Goal: Task Accomplishment & Management: Manage account settings

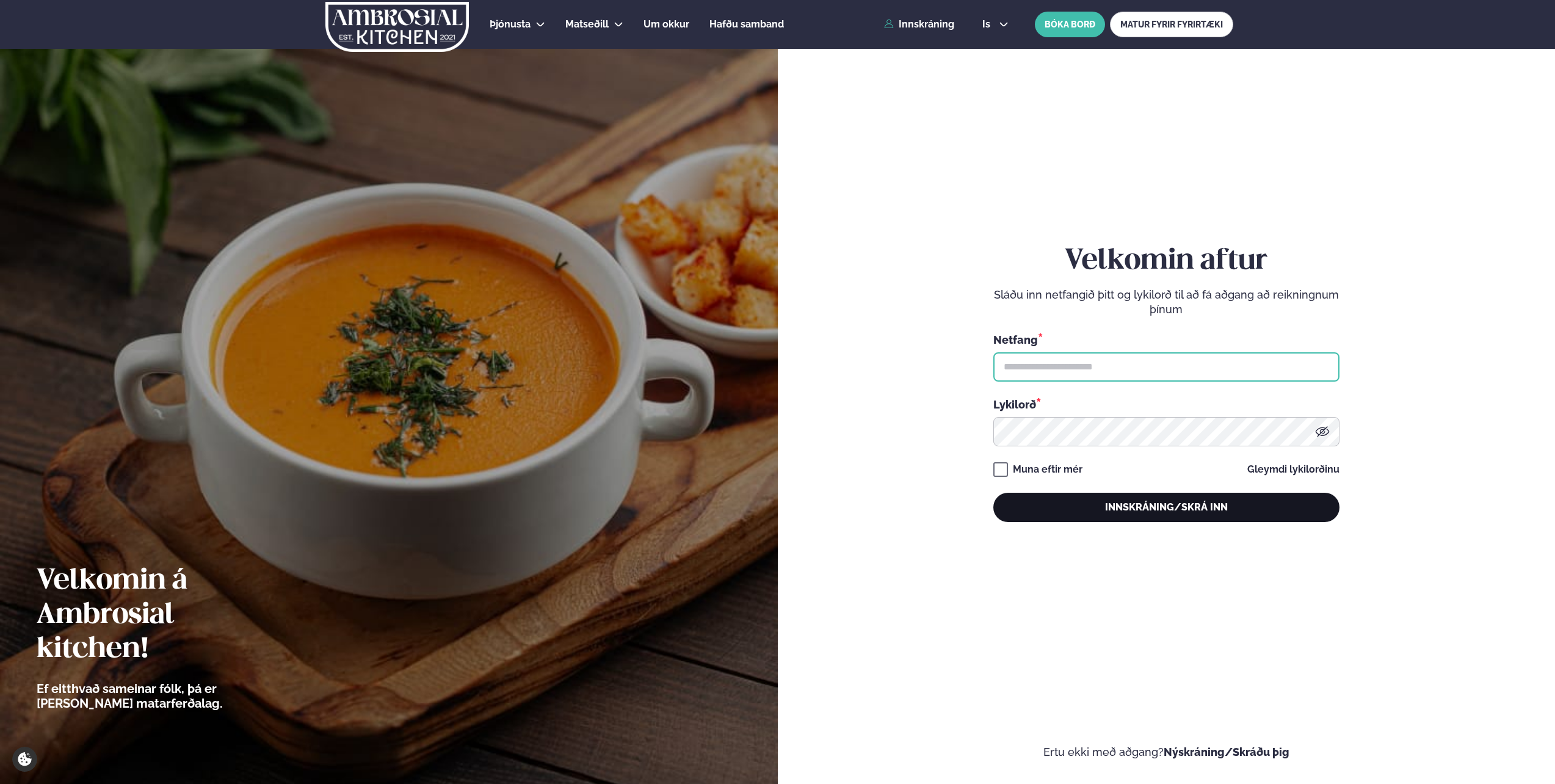
type input "**********"
click at [1151, 511] on button "Innskráning/Skrá inn" at bounding box center [1166, 507] width 346 height 30
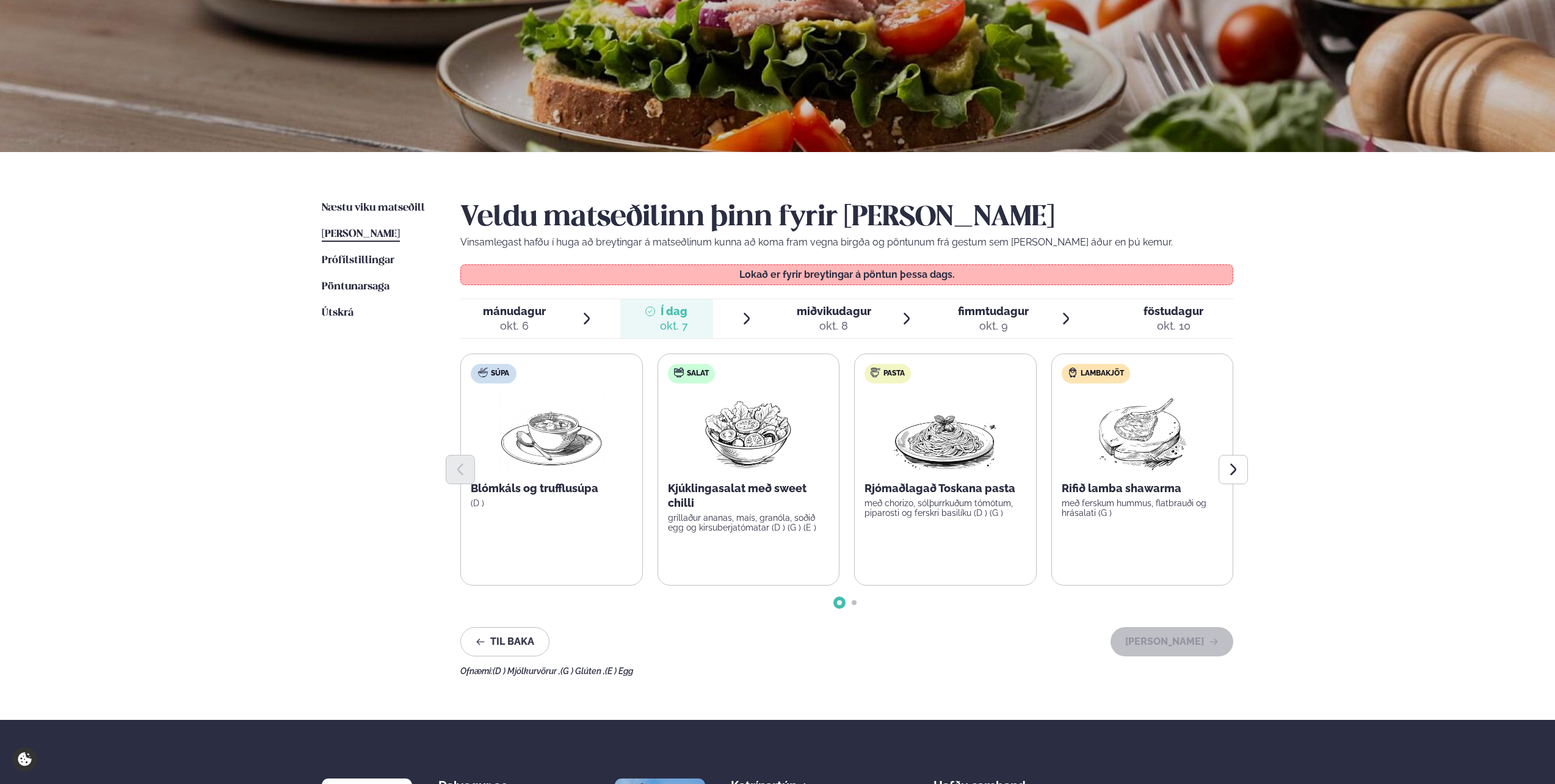
scroll to position [122, 0]
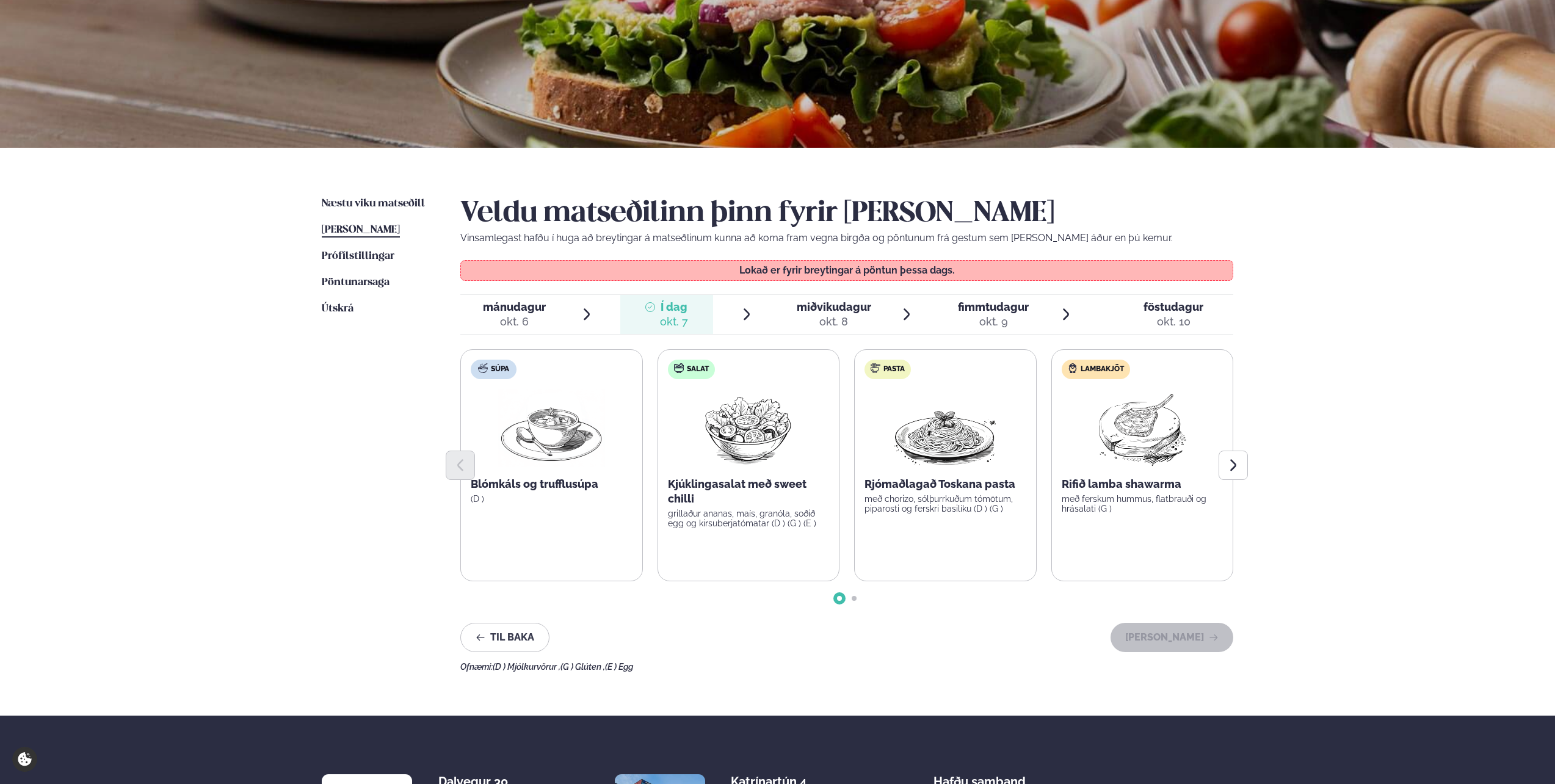
click at [826, 319] on div "okt. 8" at bounding box center [834, 321] width 74 height 15
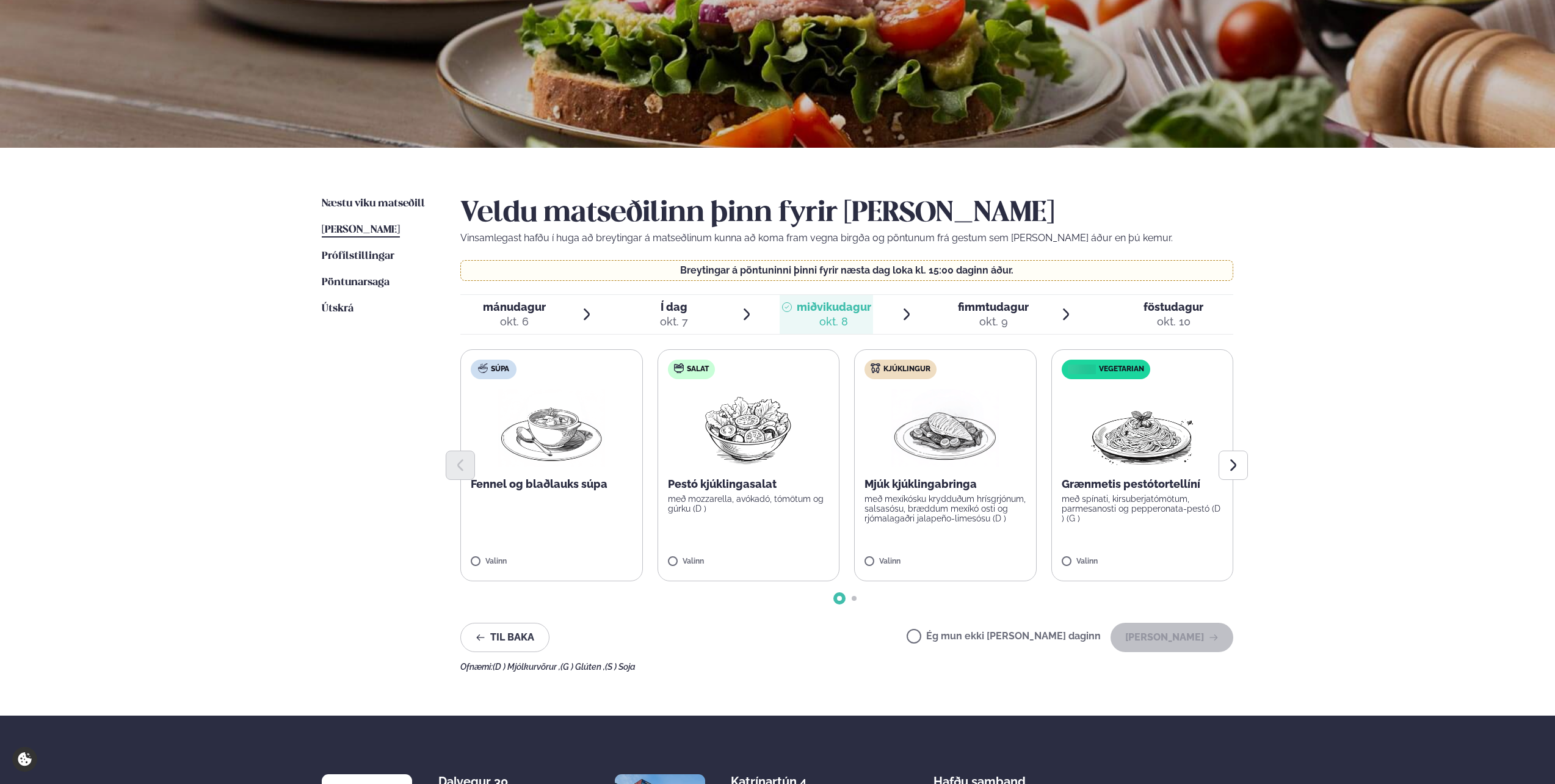
click at [746, 460] on div at bounding box center [847, 465] width 774 height 30
click at [1176, 638] on button "[PERSON_NAME]" at bounding box center [1172, 637] width 123 height 30
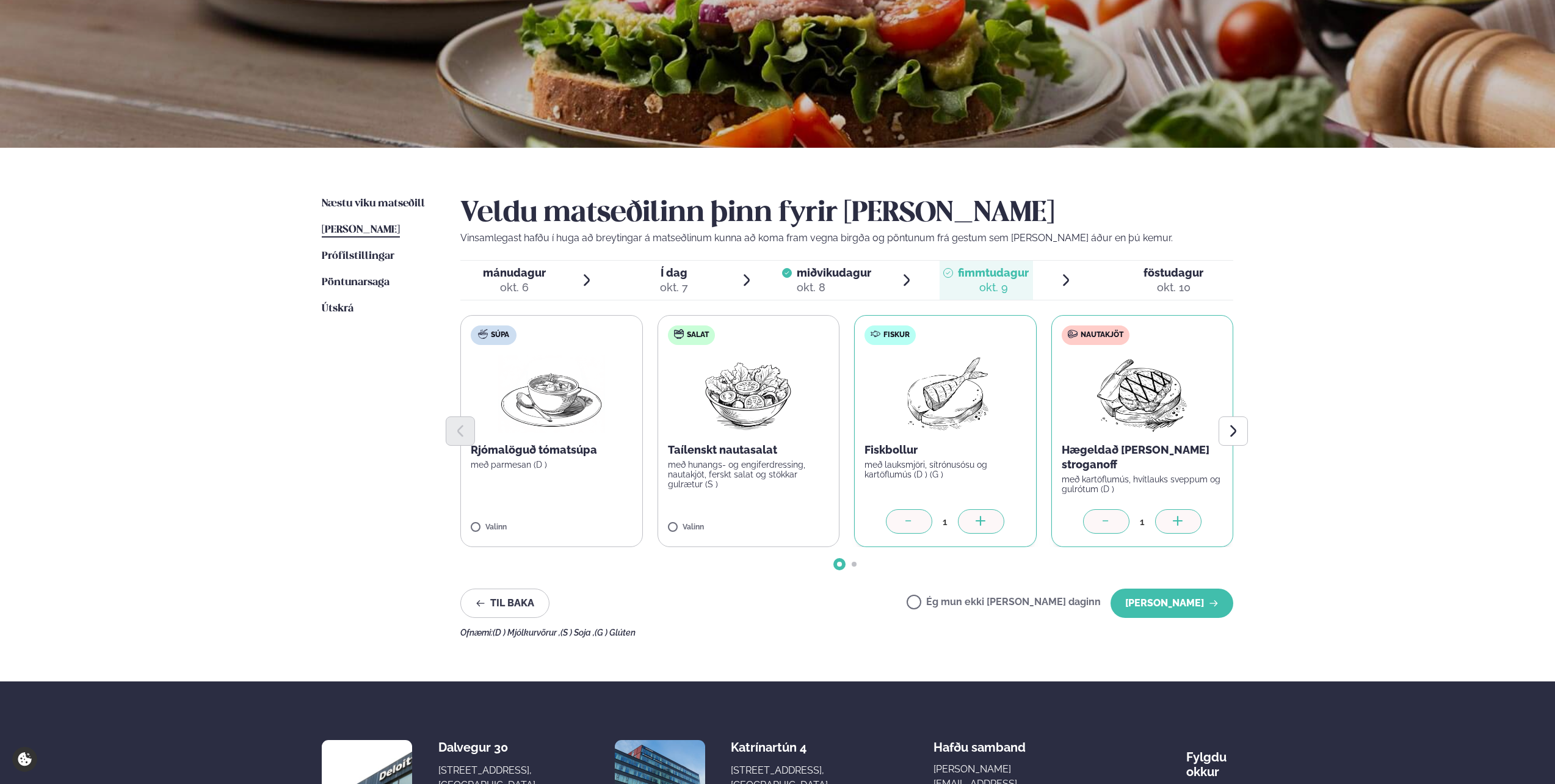
click at [916, 520] on div at bounding box center [909, 521] width 47 height 25
click at [1107, 521] on icon at bounding box center [1107, 521] width 12 height 12
click at [1169, 600] on button "[PERSON_NAME]" at bounding box center [1172, 604] width 123 height 30
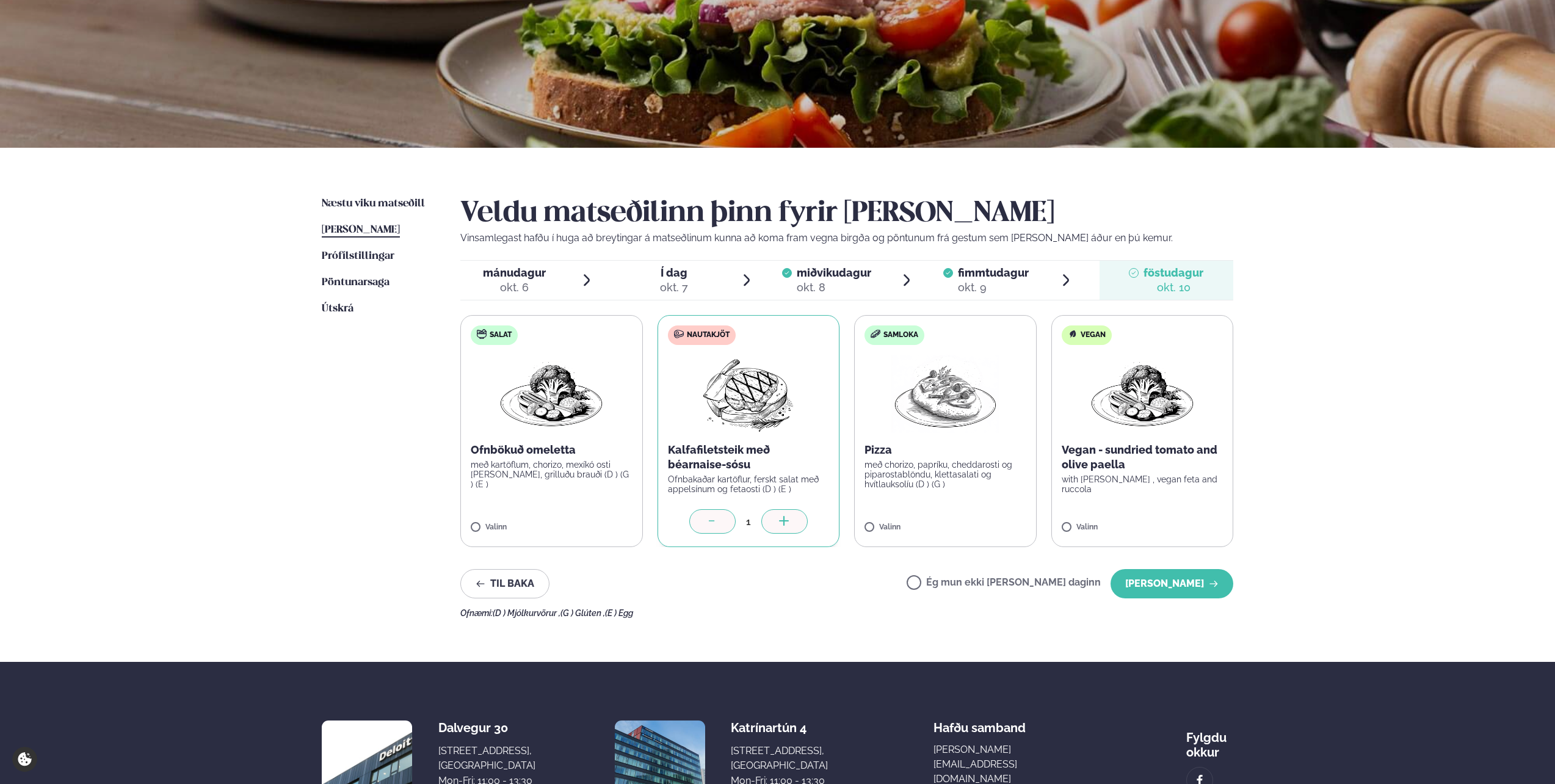
click at [999, 282] on div "okt. 9" at bounding box center [993, 287] width 70 height 15
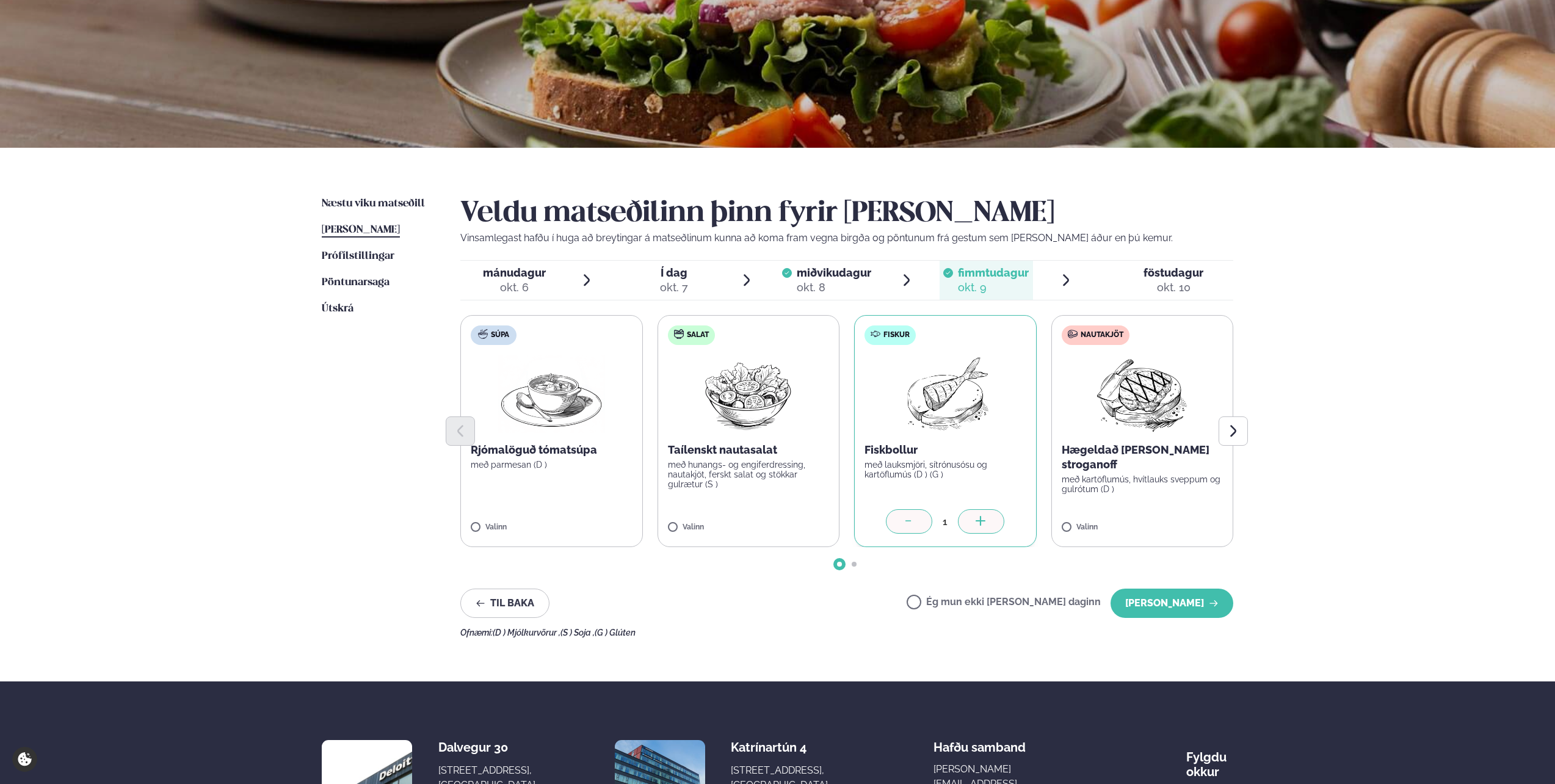
click at [852, 282] on div "okt. 8" at bounding box center [834, 287] width 74 height 15
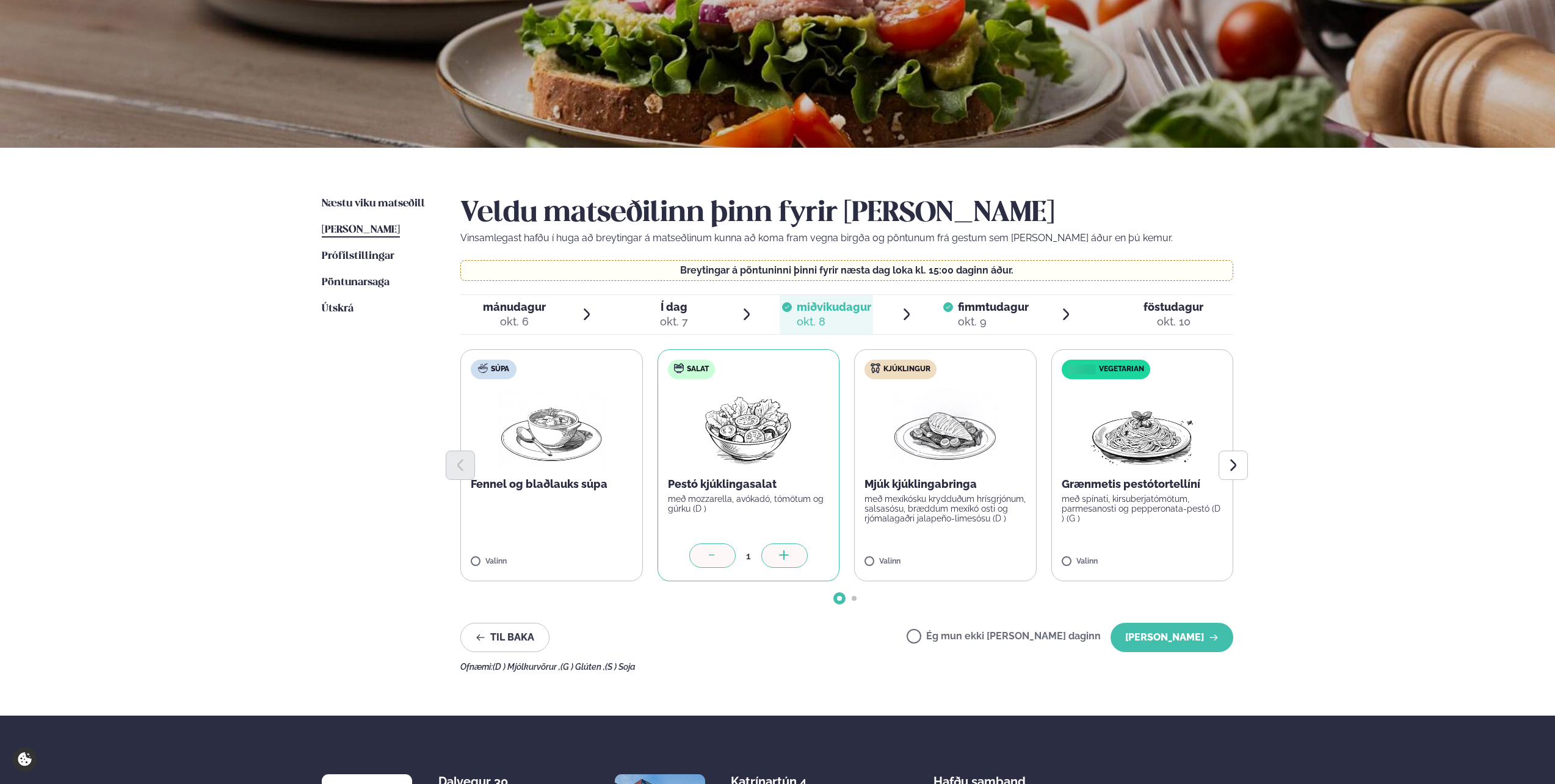
click at [714, 553] on icon at bounding box center [712, 556] width 12 height 12
click at [532, 553] on div at bounding box center [515, 555] width 47 height 25
click at [1188, 639] on button "[PERSON_NAME]" at bounding box center [1172, 637] width 123 height 30
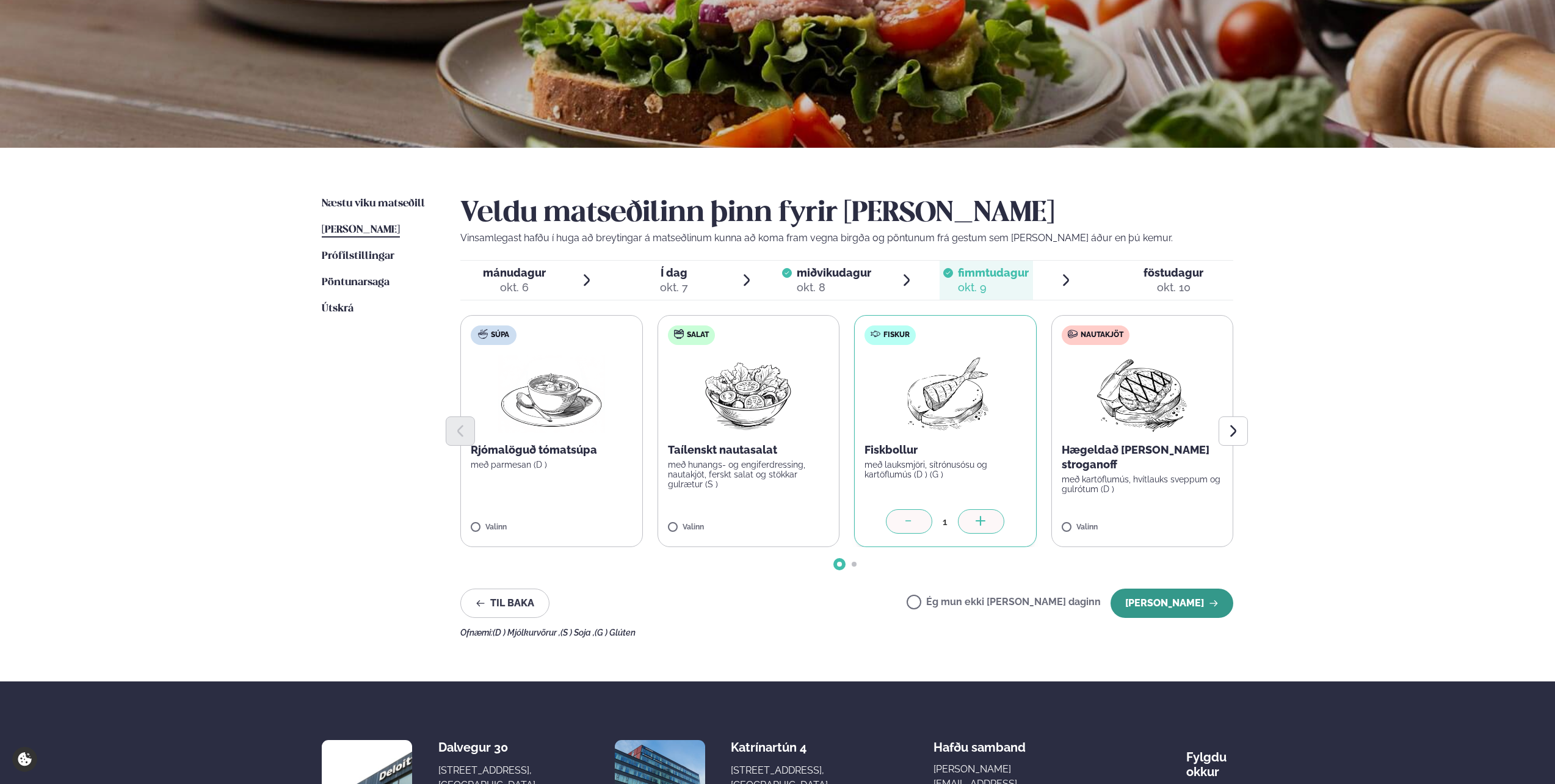
click at [1180, 605] on button "[PERSON_NAME]" at bounding box center [1172, 604] width 123 height 30
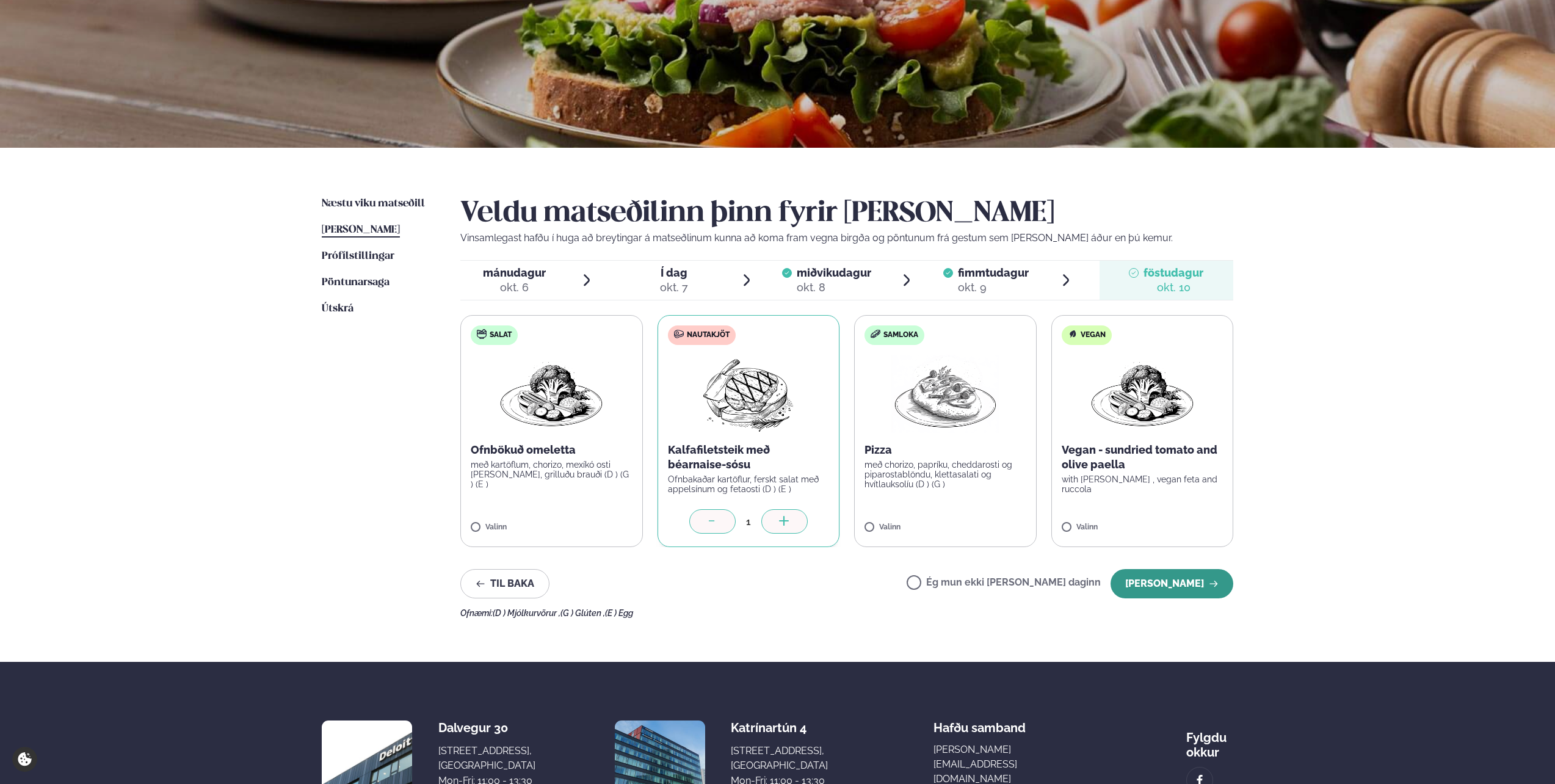
click at [1186, 588] on button "[PERSON_NAME]" at bounding box center [1172, 584] width 123 height 30
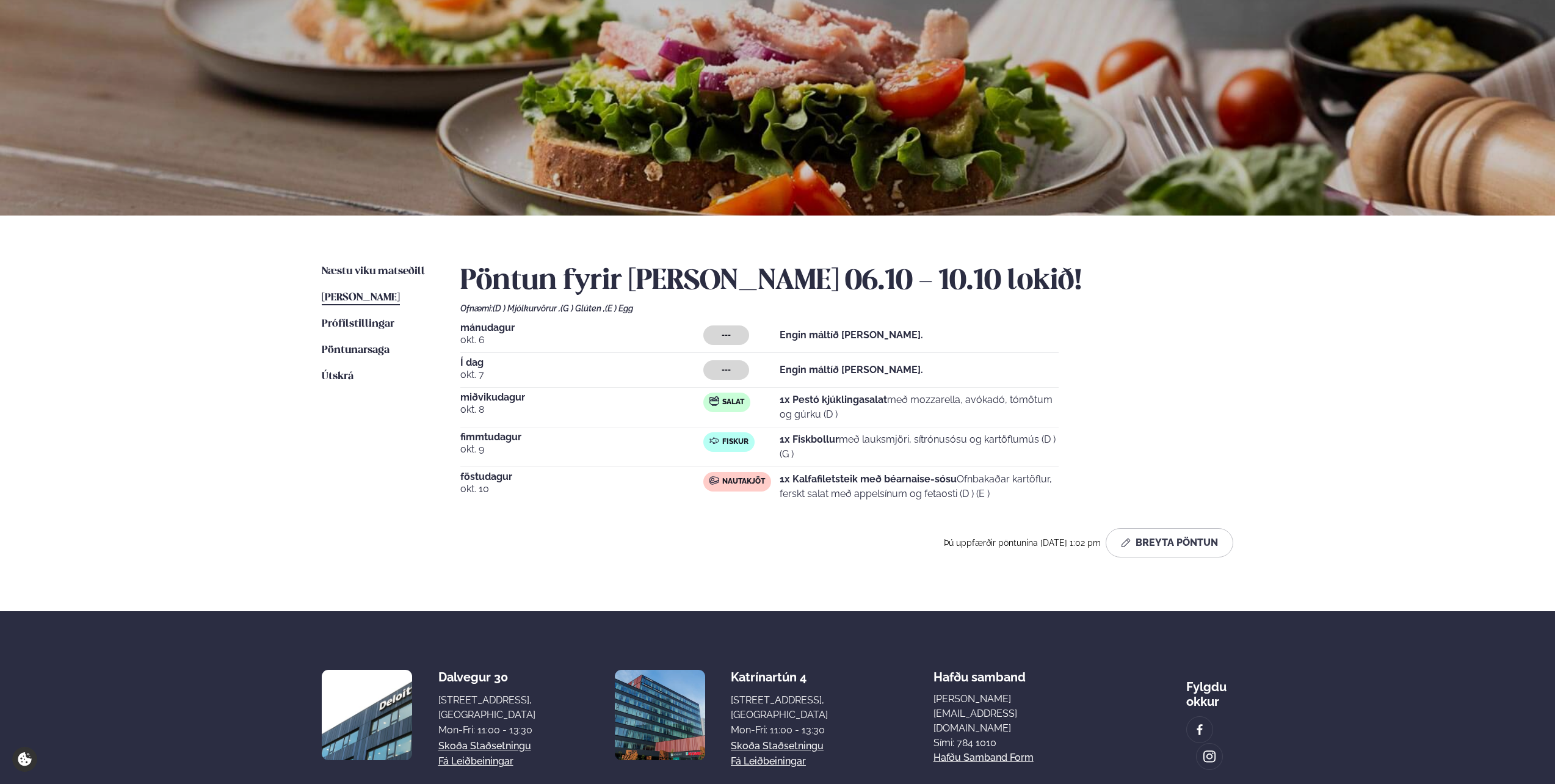
scroll to position [0, 0]
